Goal: Transaction & Acquisition: Purchase product/service

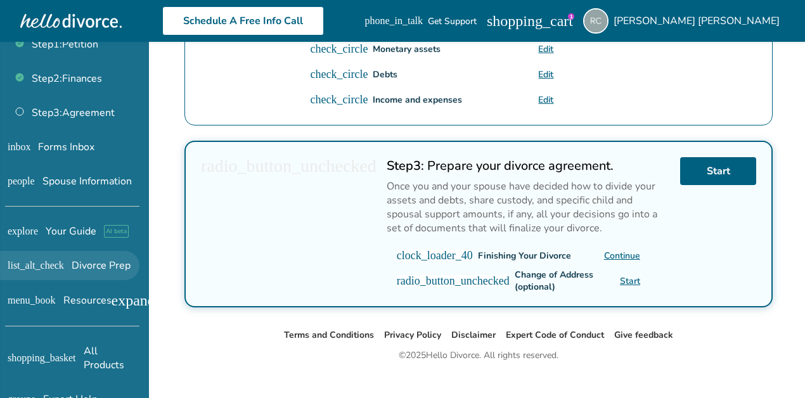
scroll to position [75, 0]
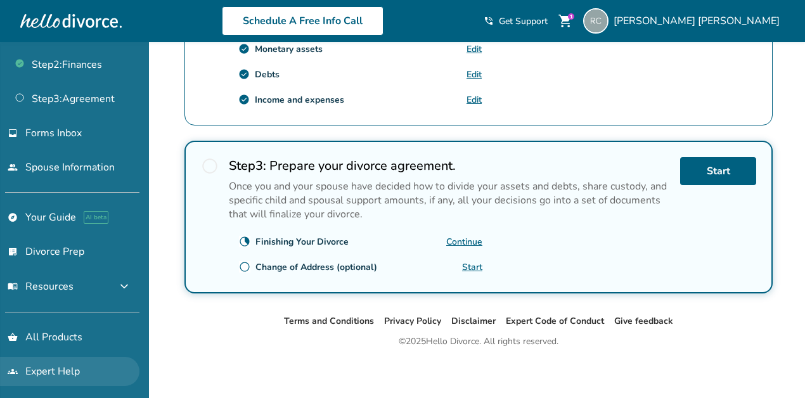
click at [62, 359] on link "groups Expert Help" at bounding box center [69, 371] width 139 height 29
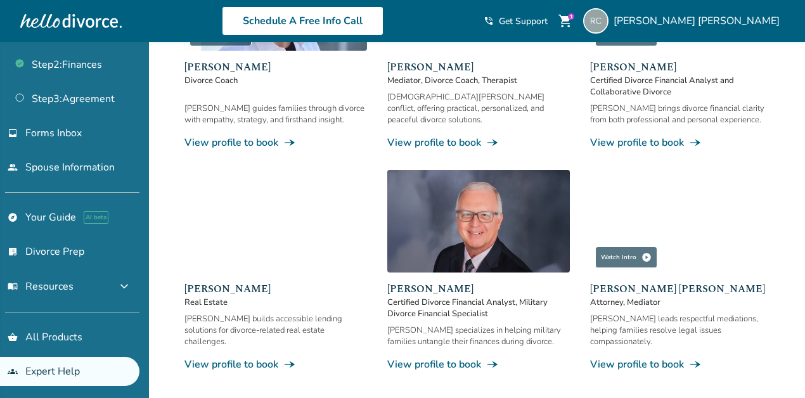
scroll to position [731, 0]
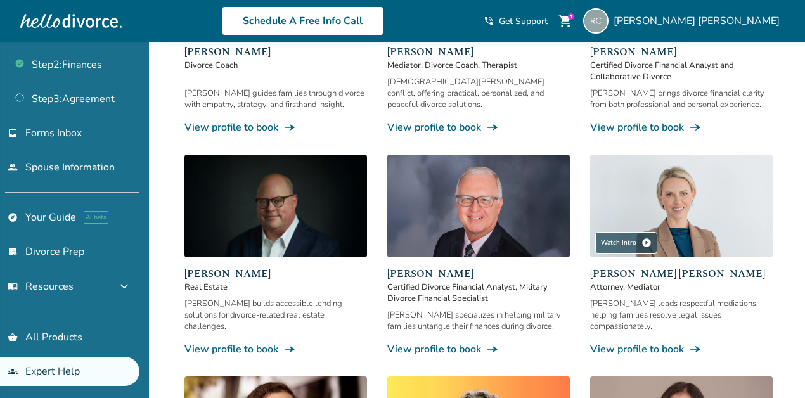
click at [654, 342] on link "View profile to book line_end_arrow_notch" at bounding box center [681, 349] width 183 height 14
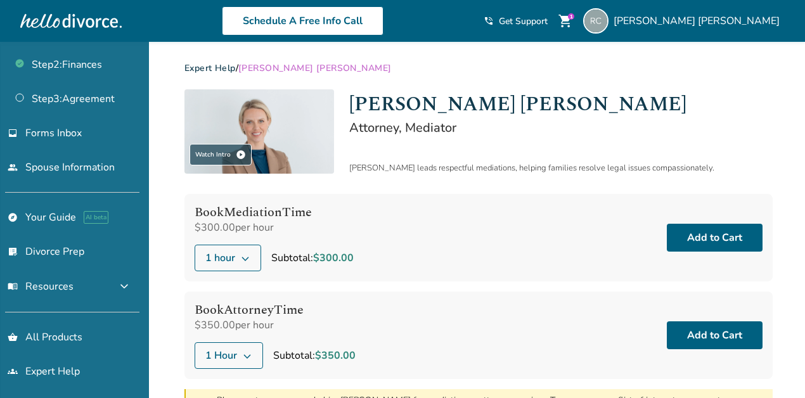
click at [230, 354] on span "1 Hour" at bounding box center [221, 355] width 32 height 15
click at [205, 373] on label "30 Minutes" at bounding box center [306, 378] width 208 height 13
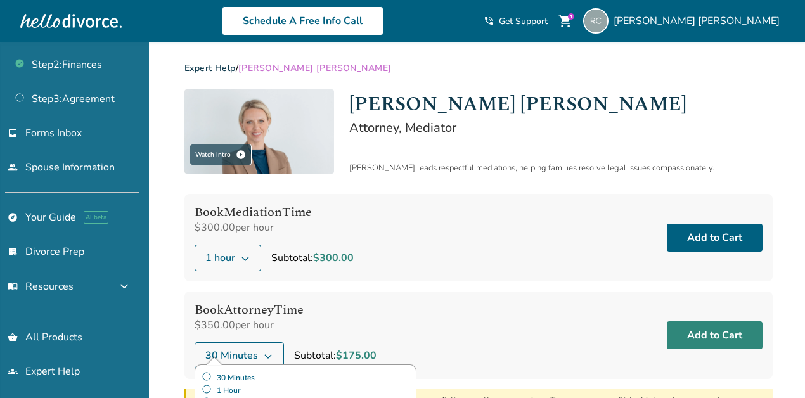
click at [731, 335] on button "Add to Cart" at bounding box center [715, 335] width 96 height 28
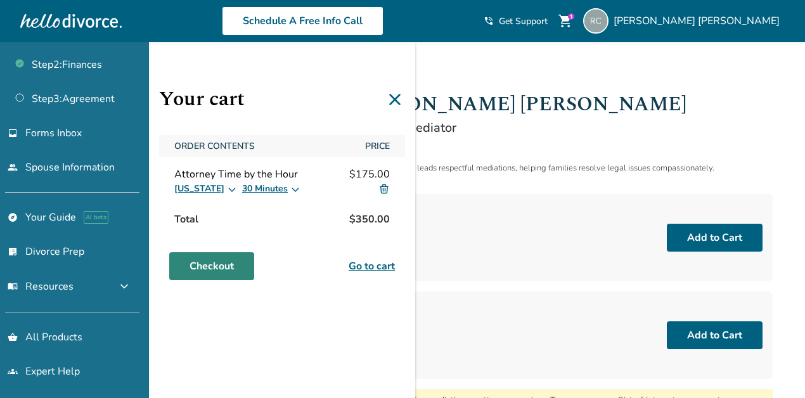
click at [198, 262] on link "Checkout" at bounding box center [211, 266] width 85 height 28
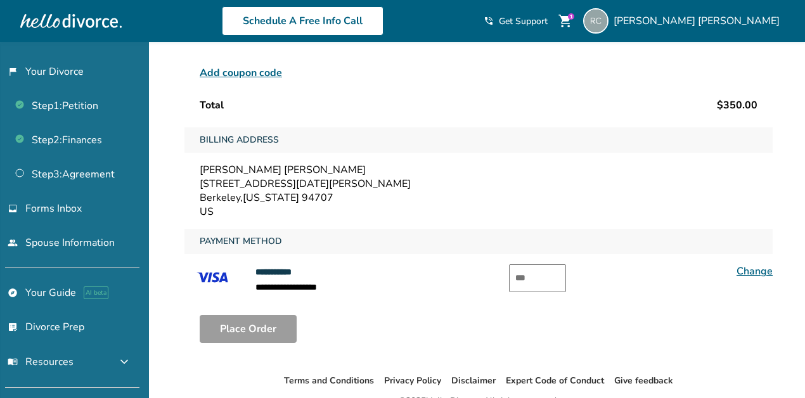
scroll to position [171, 0]
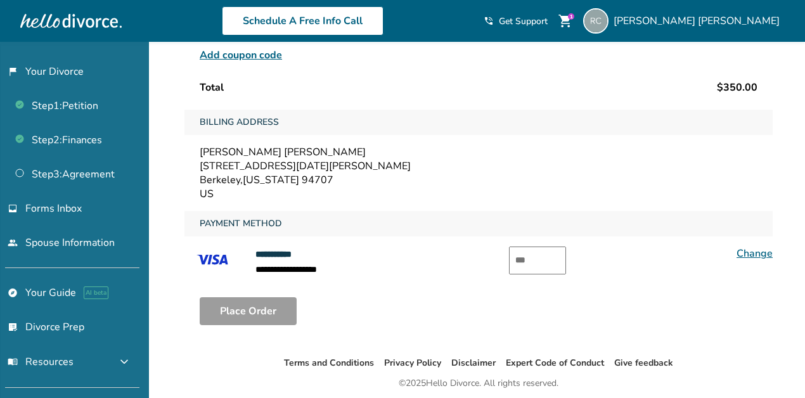
click at [759, 254] on link "Change" at bounding box center [755, 254] width 36 height 14
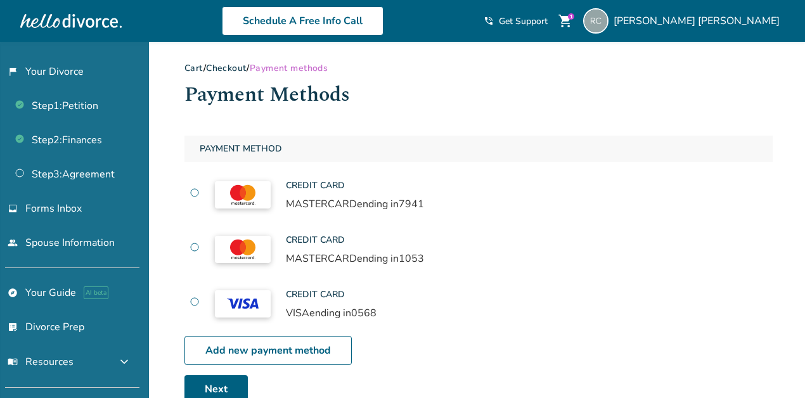
click at [194, 192] on label at bounding box center [195, 195] width 10 height 14
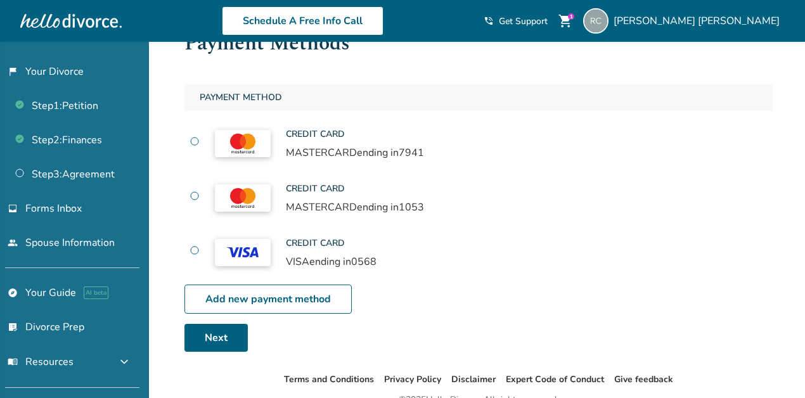
scroll to position [56, 0]
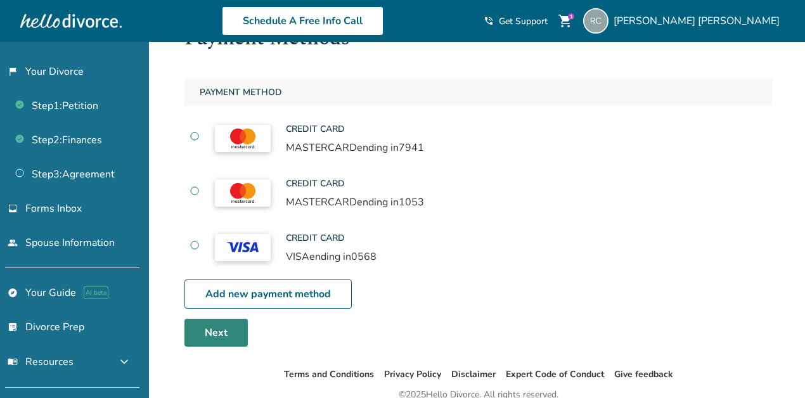
click at [210, 335] on link "Next" at bounding box center [215, 333] width 63 height 28
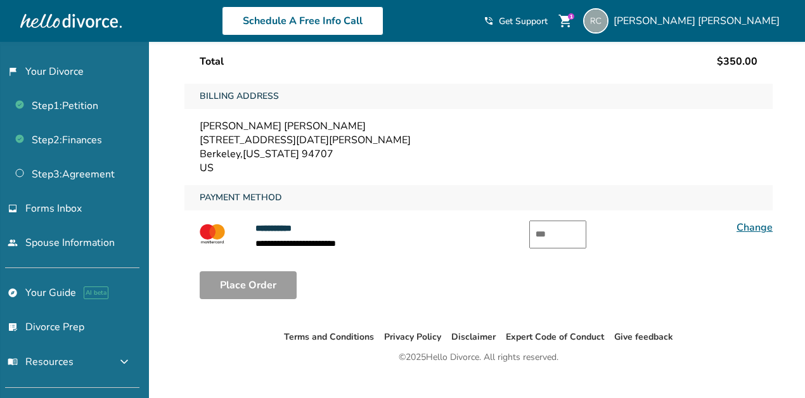
scroll to position [215, 0]
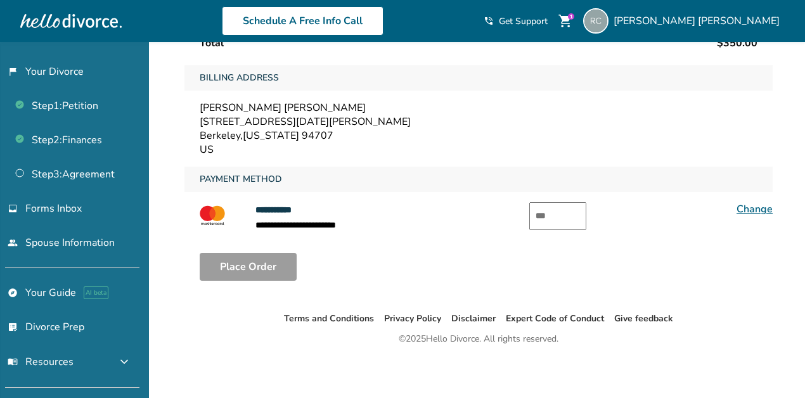
click at [555, 214] on input "text" at bounding box center [557, 216] width 57 height 28
click at [760, 203] on link "Change" at bounding box center [755, 209] width 36 height 14
